Goal: Information Seeking & Learning: Learn about a topic

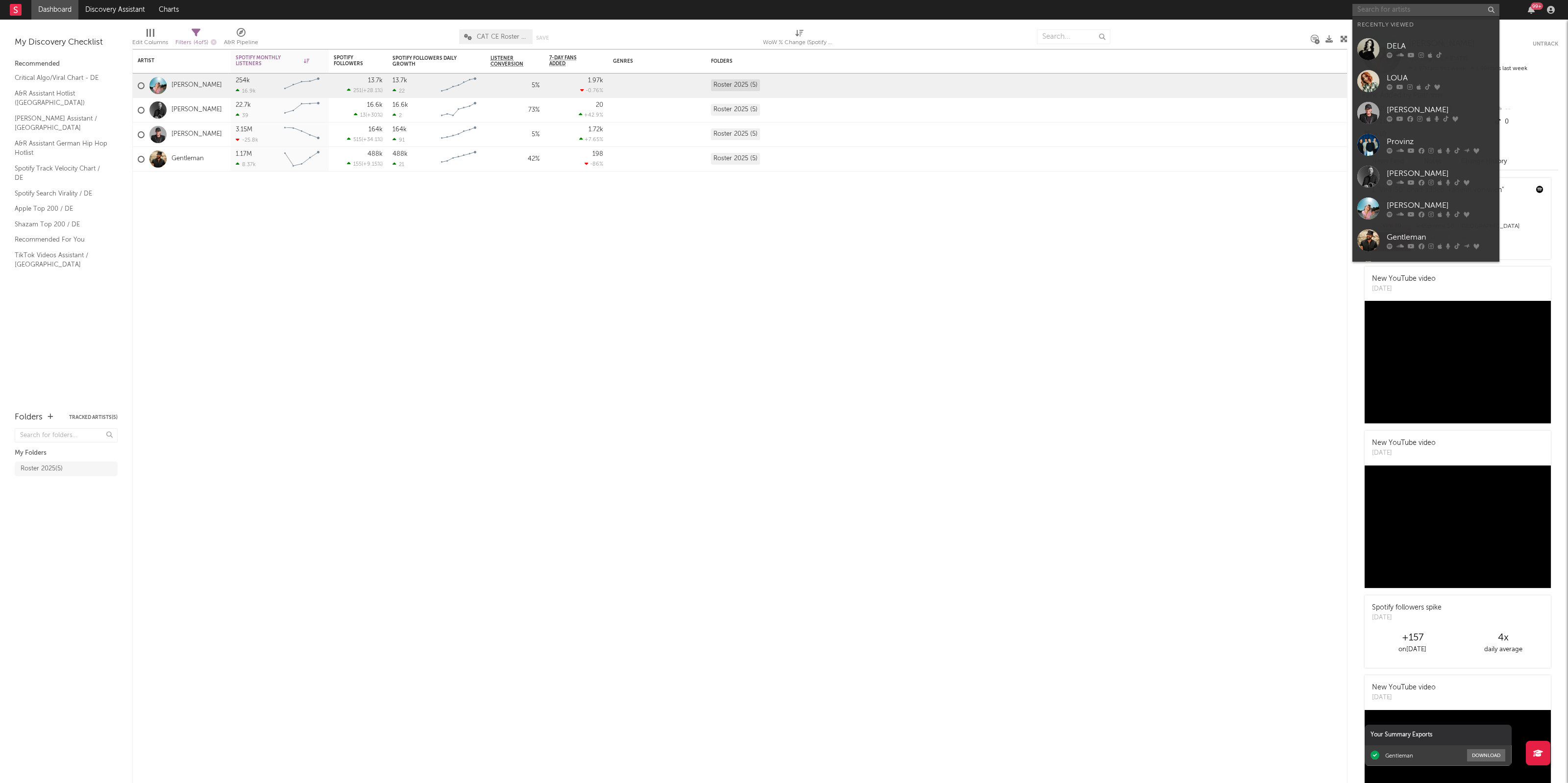
click at [1421, 11] on input "text" at bounding box center [1426, 10] width 147 height 12
click at [1415, 52] on div "DELA" at bounding box center [1440, 46] width 108 height 12
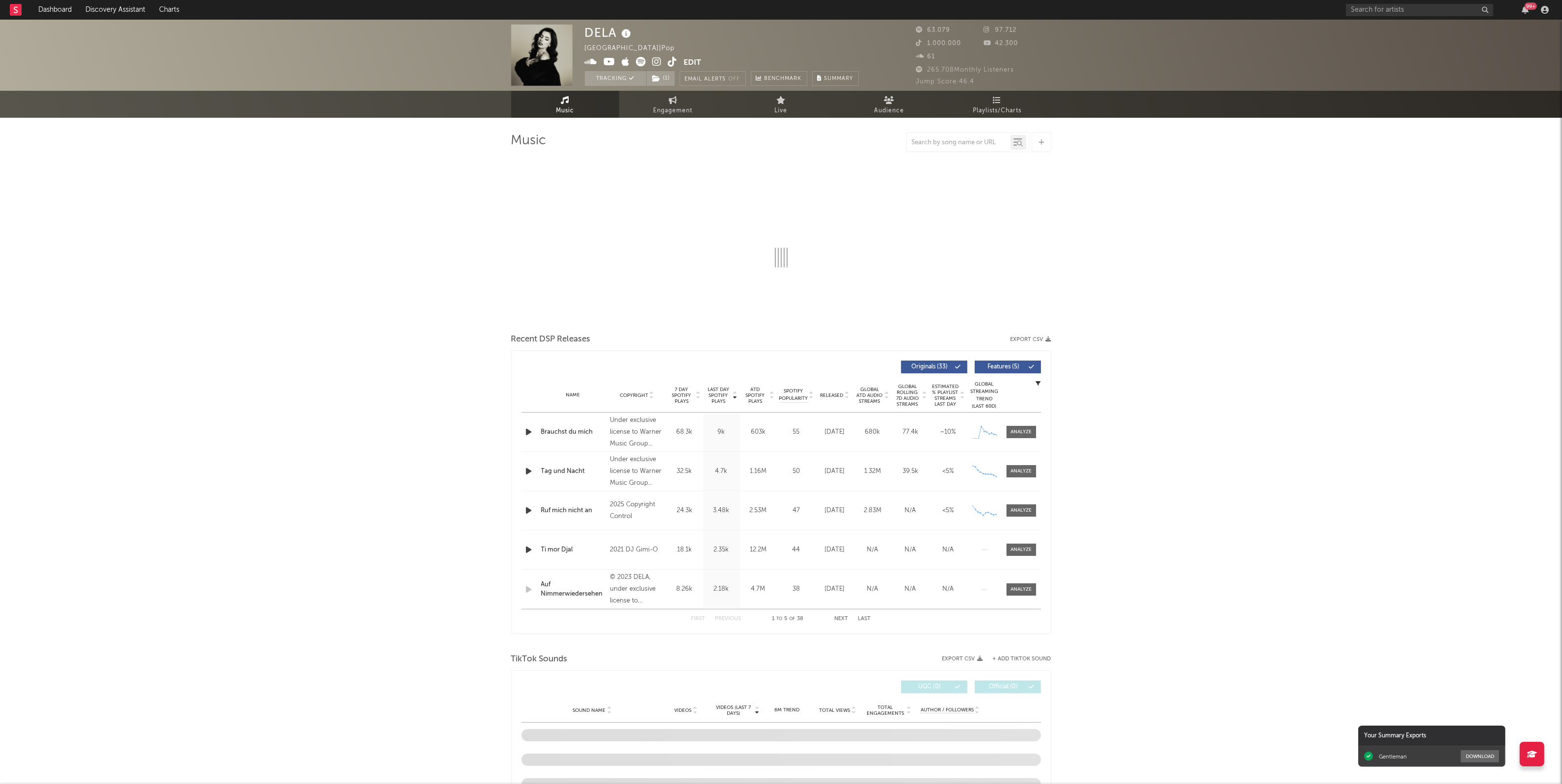
select select "6m"
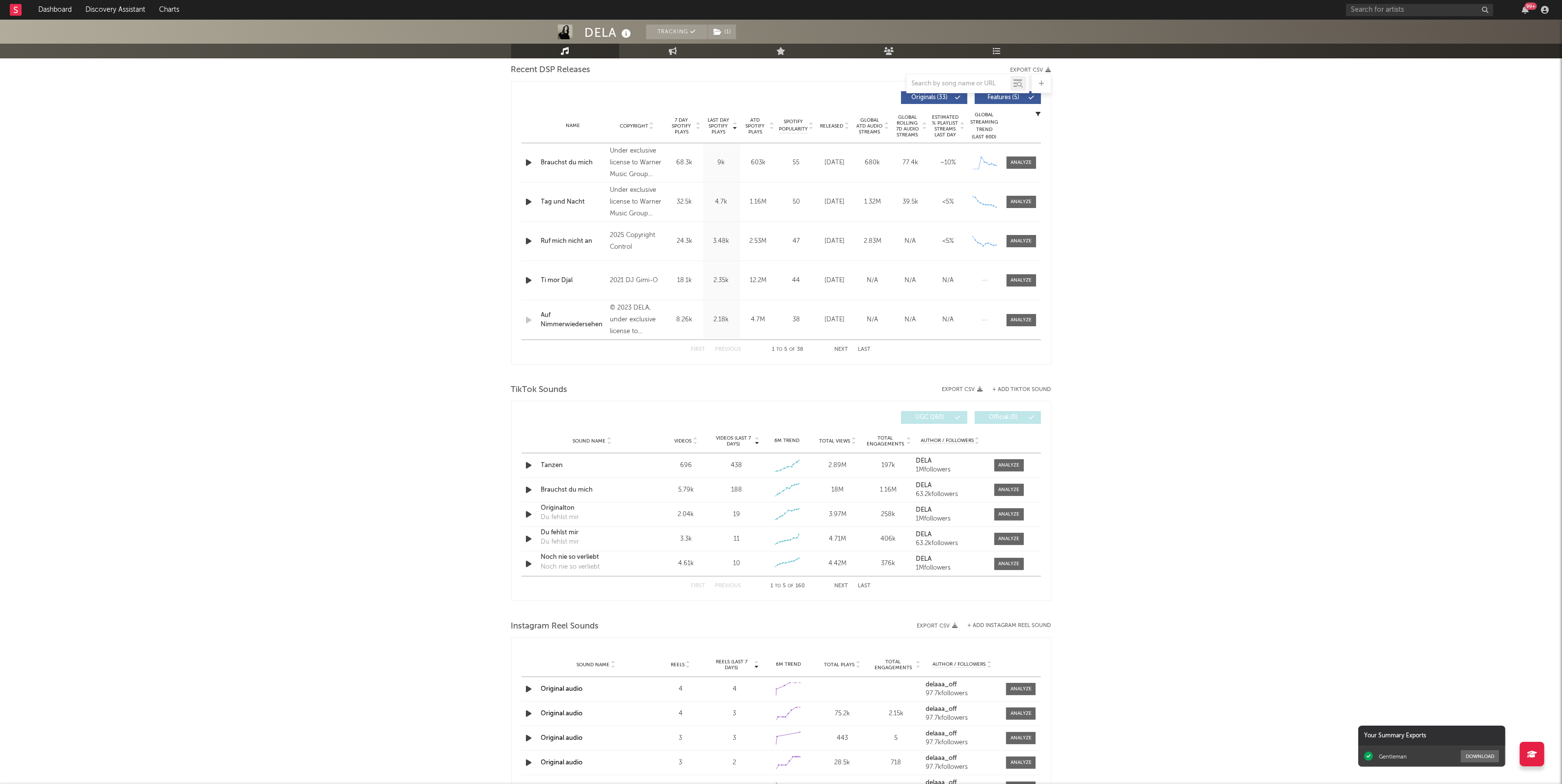
scroll to position [368, 0]
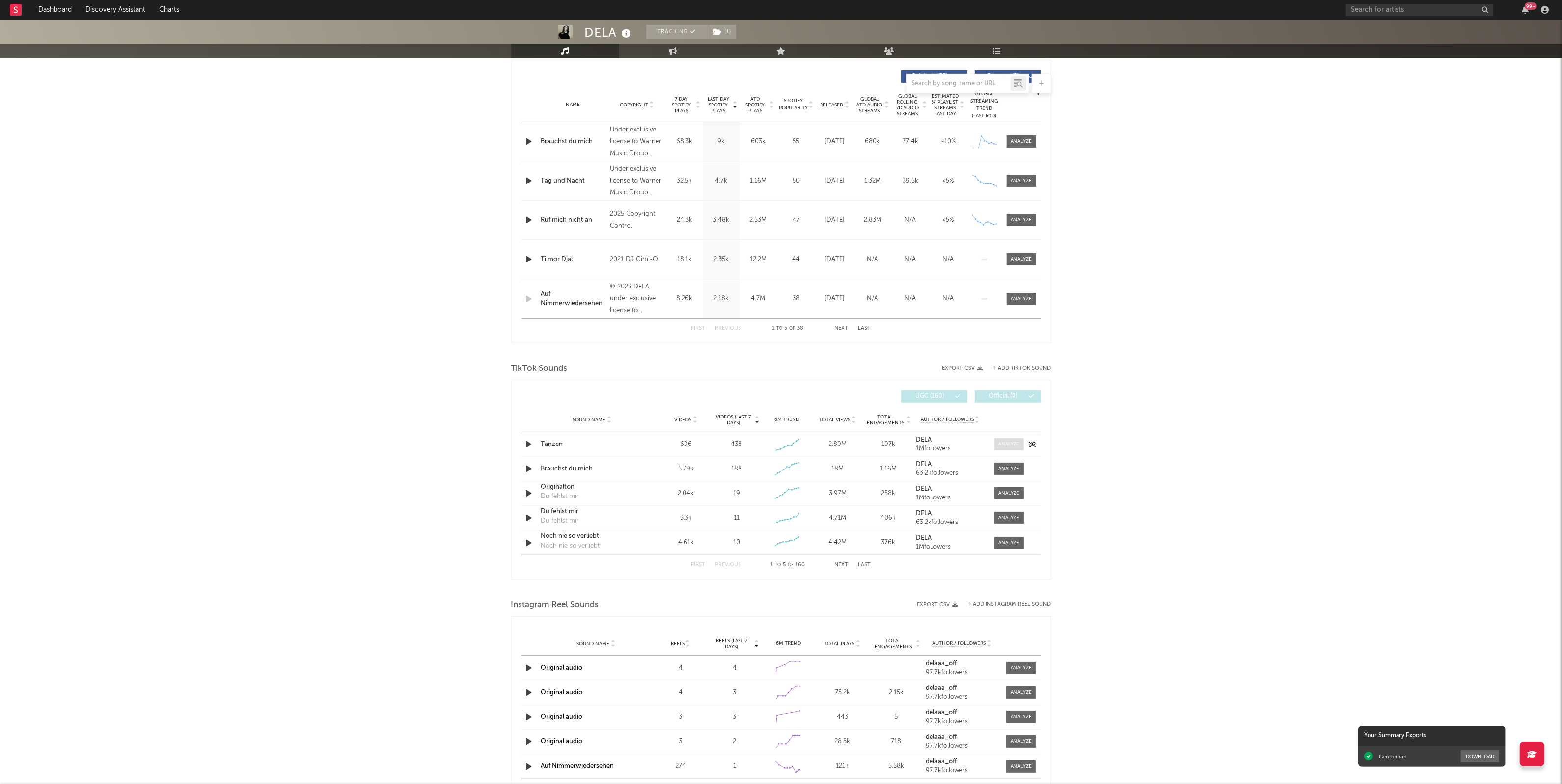
click at [1008, 445] on div at bounding box center [1009, 444] width 21 height 7
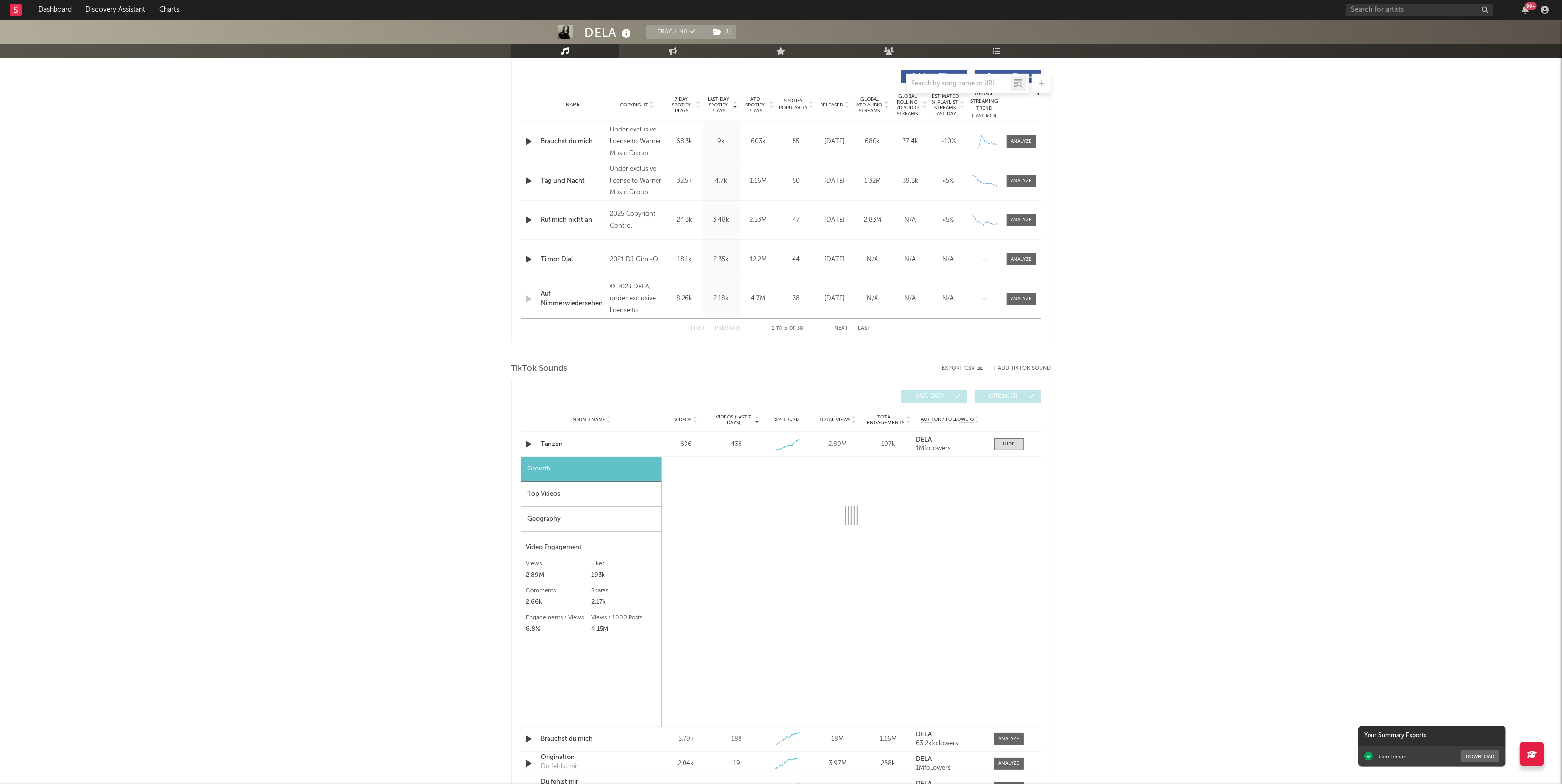
select select "1w"
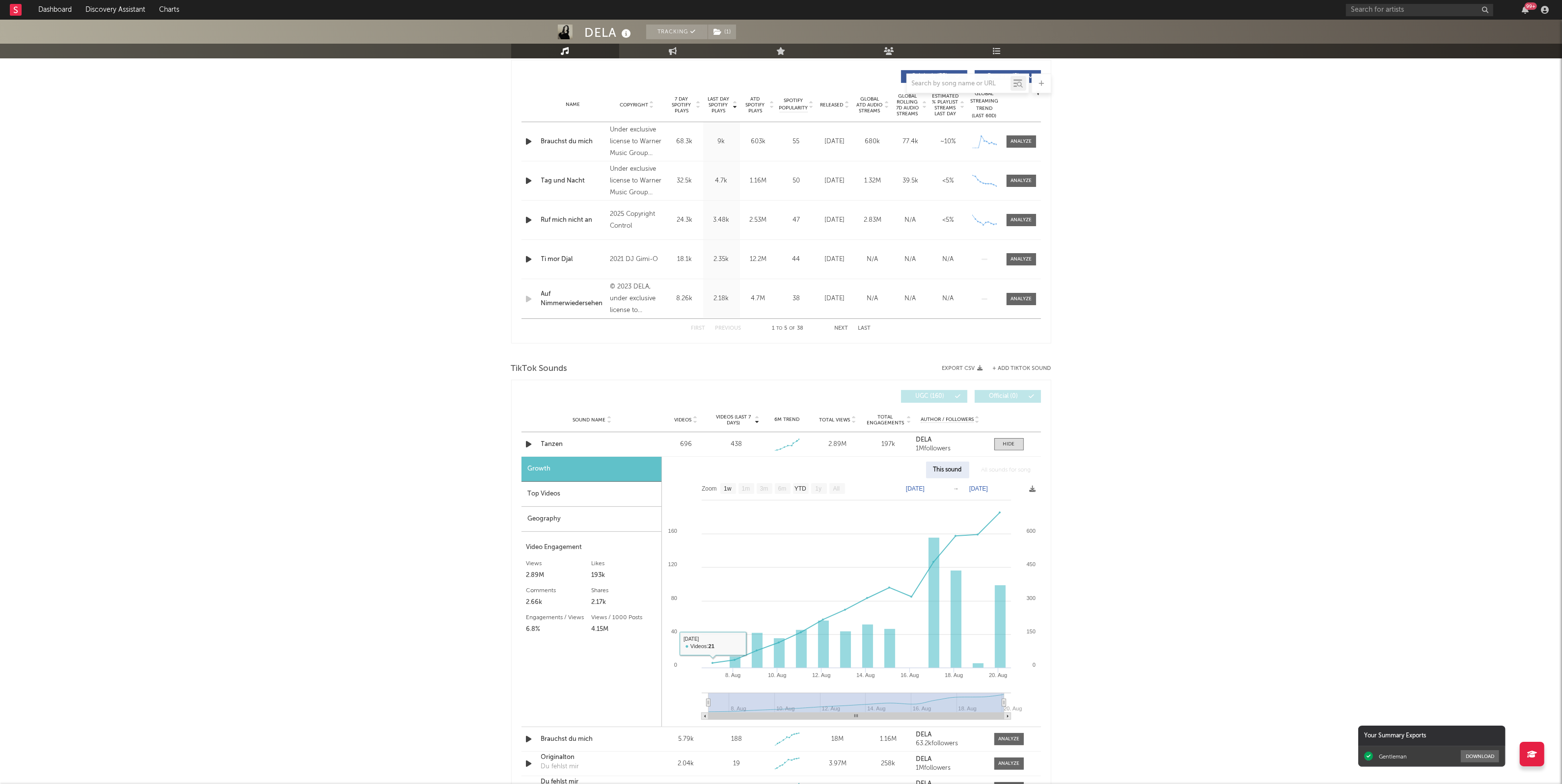
click at [583, 491] on div "Top Videos" at bounding box center [591, 494] width 140 height 25
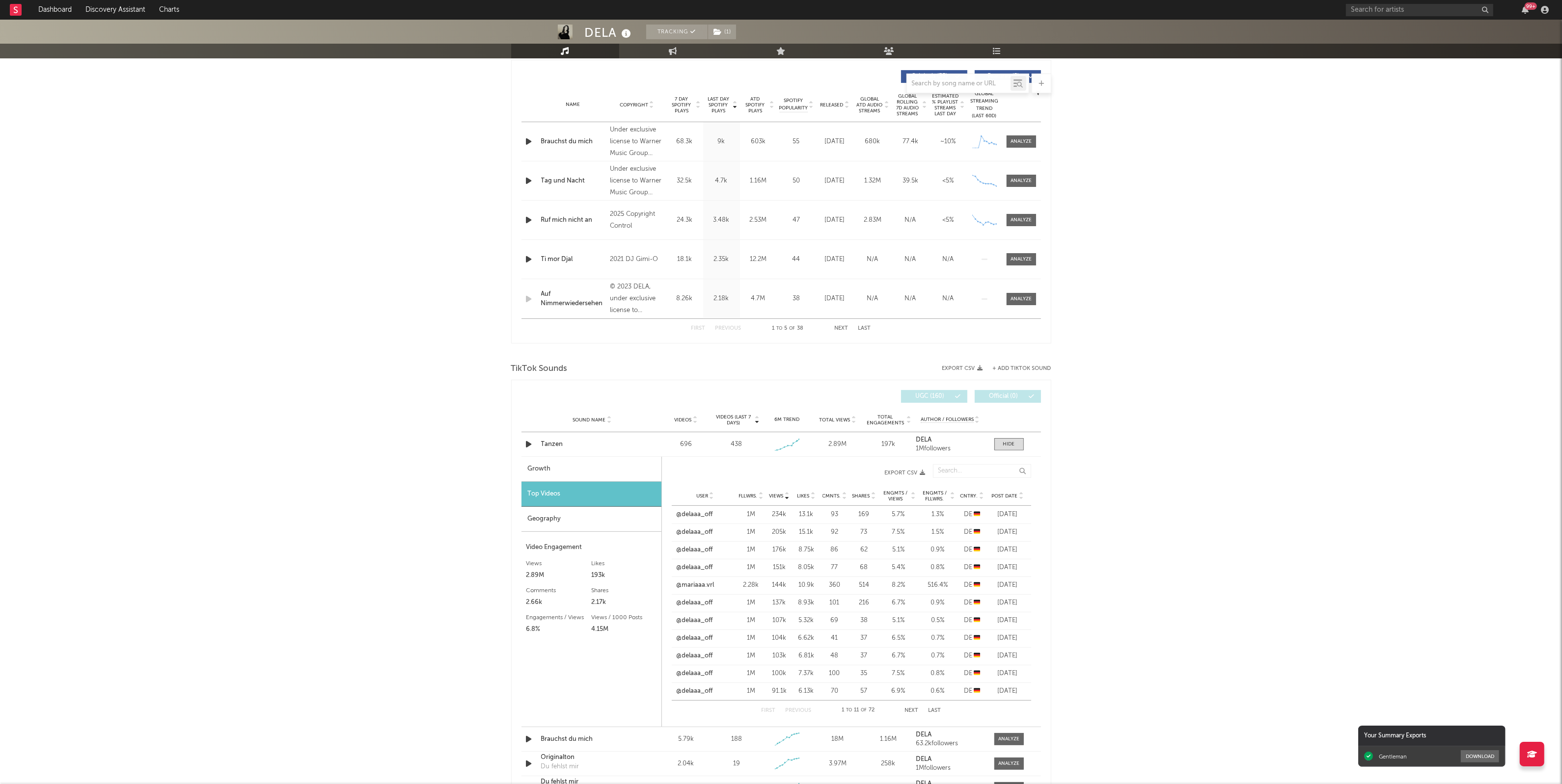
click at [1020, 497] on icon at bounding box center [1021, 498] width 5 height 4
click at [708, 516] on link "@charlotte.rhc" at bounding box center [698, 515] width 44 height 10
click at [1148, 521] on div "DELA Tracking ( 1 ) [GEOGRAPHIC_DATA] | Pop Edit Tracking ( 1 ) Email Alerts Of…" at bounding box center [781, 527] width 1562 height 1753
click at [696, 599] on link "@mariaaa.vrl" at bounding box center [695, 603] width 38 height 10
click at [1280, 361] on div "DELA Tracking ( 1 ) [GEOGRAPHIC_DATA] | Pop Edit Tracking ( 1 ) Email Alerts Of…" at bounding box center [781, 527] width 1562 height 1753
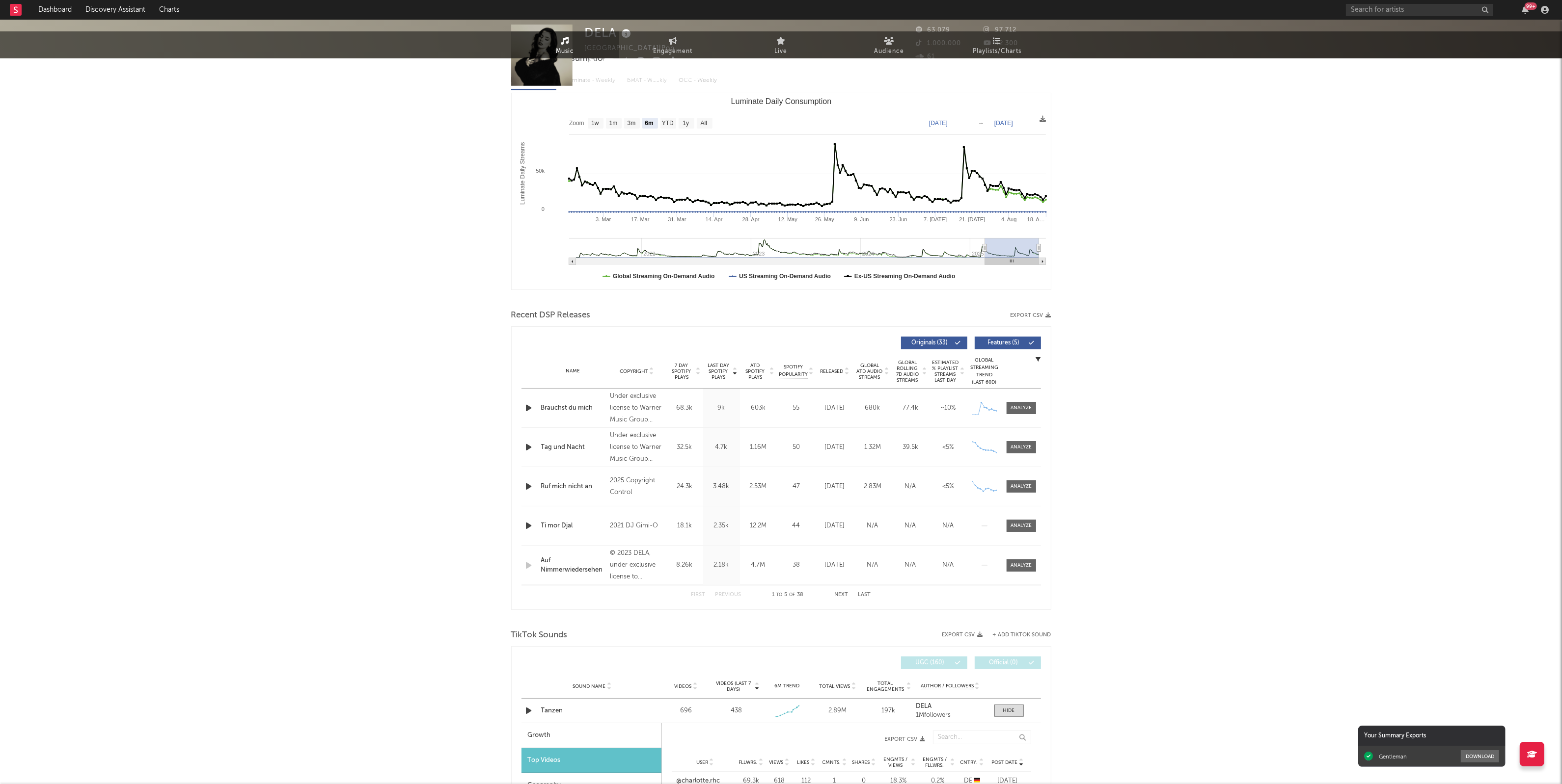
scroll to position [0, 0]
